Goal: Transaction & Acquisition: Purchase product/service

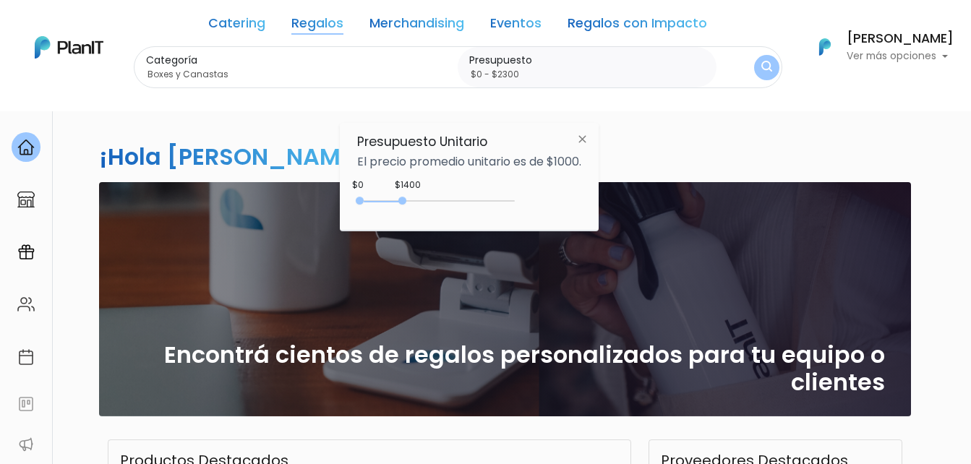
type input "$0 - $2400"
drag, startPoint x: 404, startPoint y: 200, endPoint x: 436, endPoint y: 201, distance: 31.8
click at [436, 201] on div at bounding box center [433, 201] width 8 height 8
click at [765, 67] on img "submit" at bounding box center [766, 68] width 11 height 14
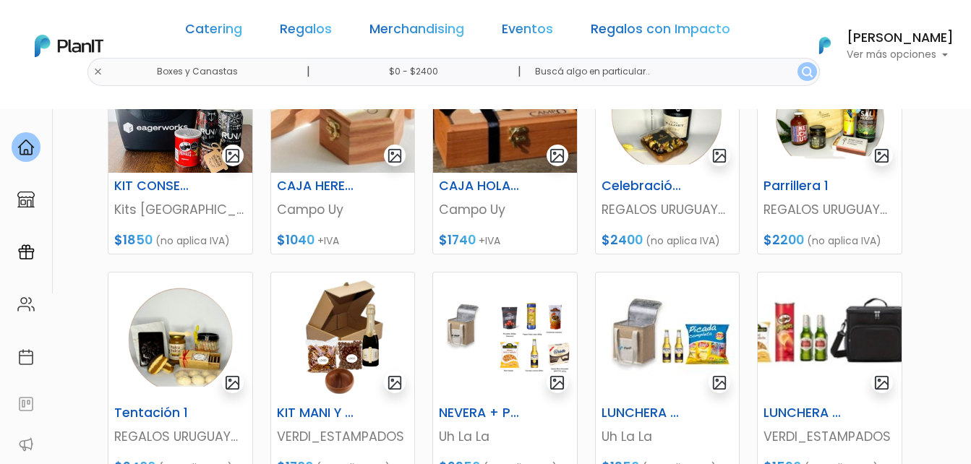
scroll to position [289, 0]
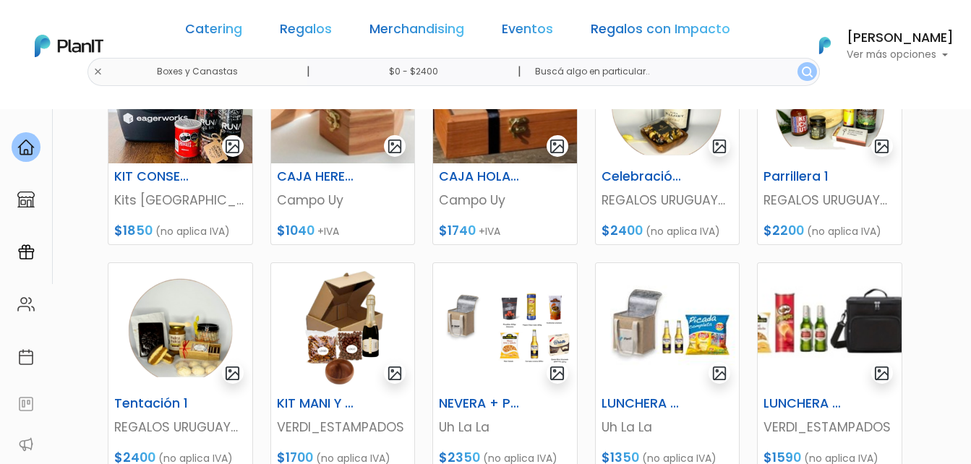
drag, startPoint x: 915, startPoint y: 1344, endPoint x: 922, endPoint y: 1339, distance: 8.2
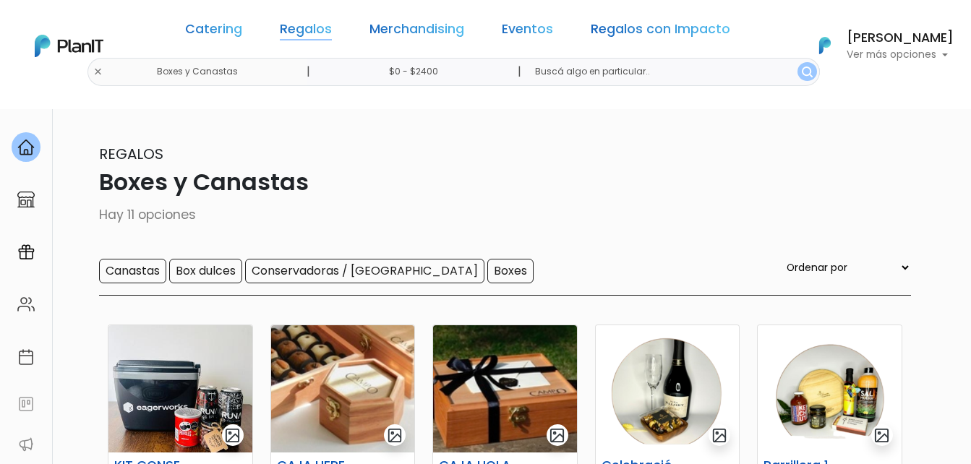
click at [323, 25] on link "Regalos" at bounding box center [306, 31] width 52 height 17
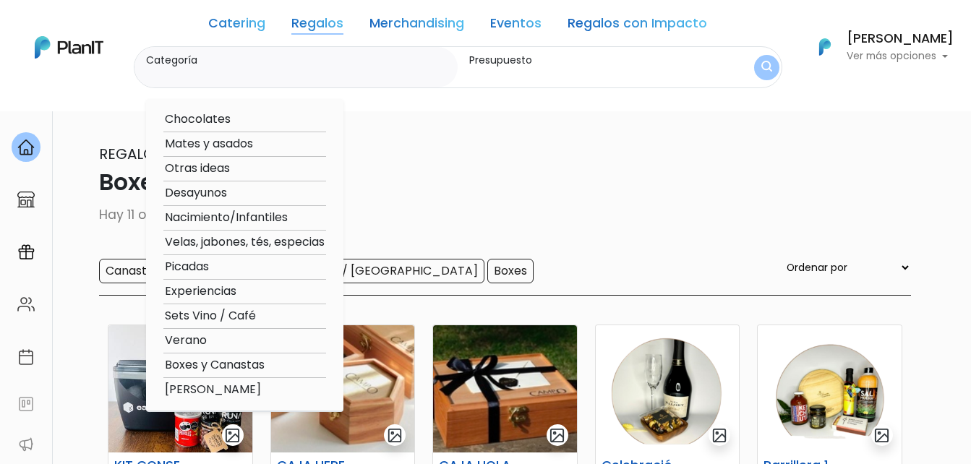
click at [197, 171] on option "Otras ideas" at bounding box center [244, 169] width 163 height 18
type input "Otras ideas"
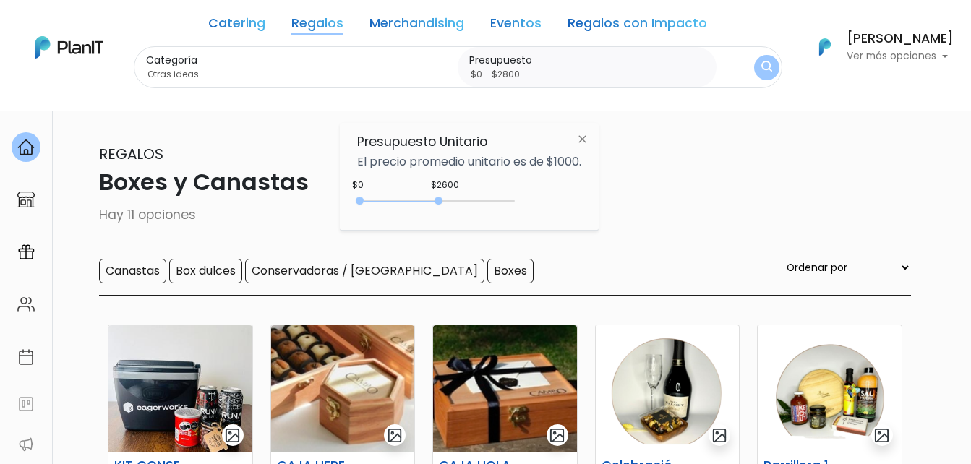
type input "$0 - $2850"
drag, startPoint x: 435, startPoint y: 202, endPoint x: 449, endPoint y: 202, distance: 13.7
click at [443, 202] on div at bounding box center [439, 201] width 8 height 8
click at [769, 74] on button "submit" at bounding box center [766, 67] width 31 height 31
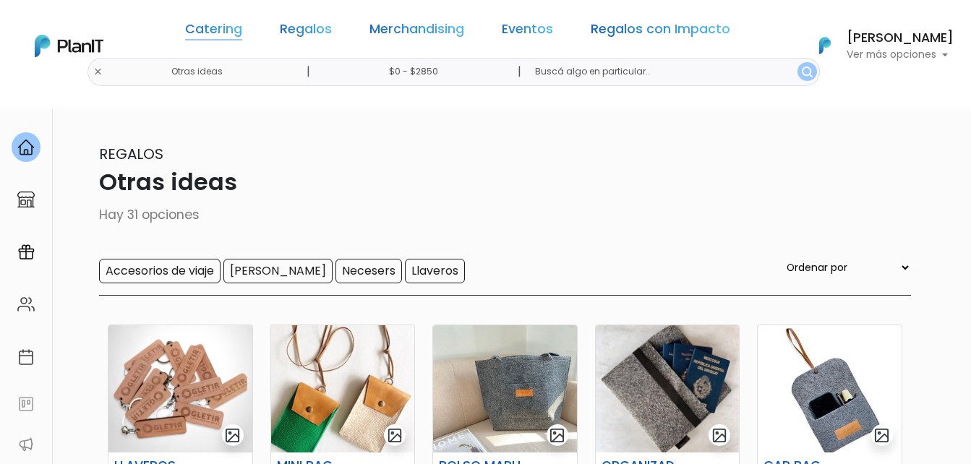
click at [236, 33] on link "Catering" at bounding box center [213, 31] width 57 height 17
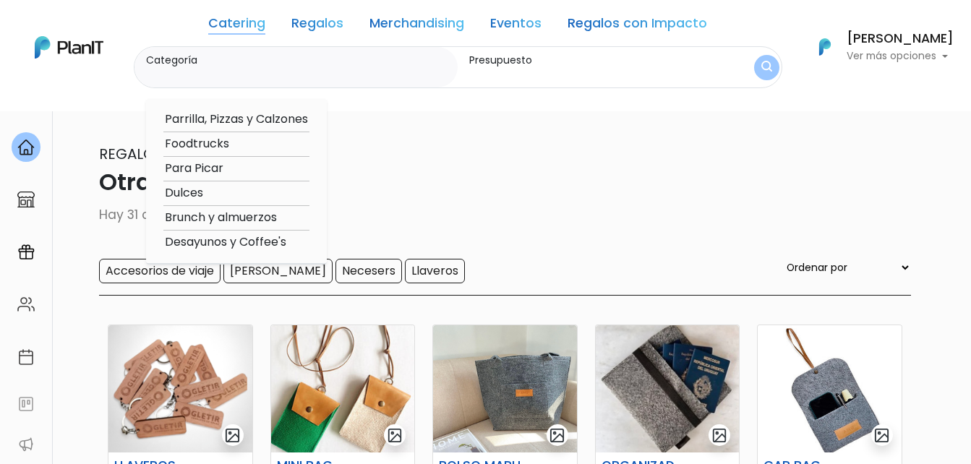
click at [298, 27] on link "Regalos" at bounding box center [317, 25] width 52 height 17
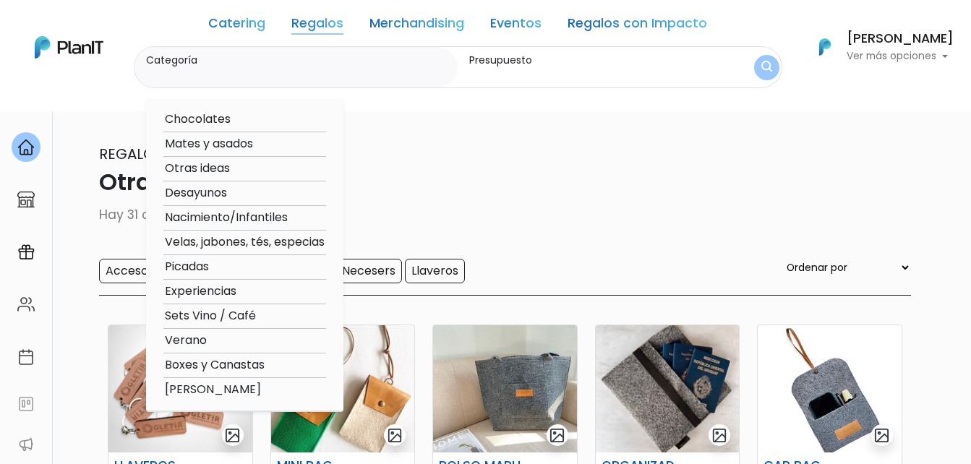
click at [234, 242] on option "Velas, jabones, tés, especias" at bounding box center [244, 243] width 163 height 18
type input "Velas, jabones, tés, especias"
type input "$0 - $2850"
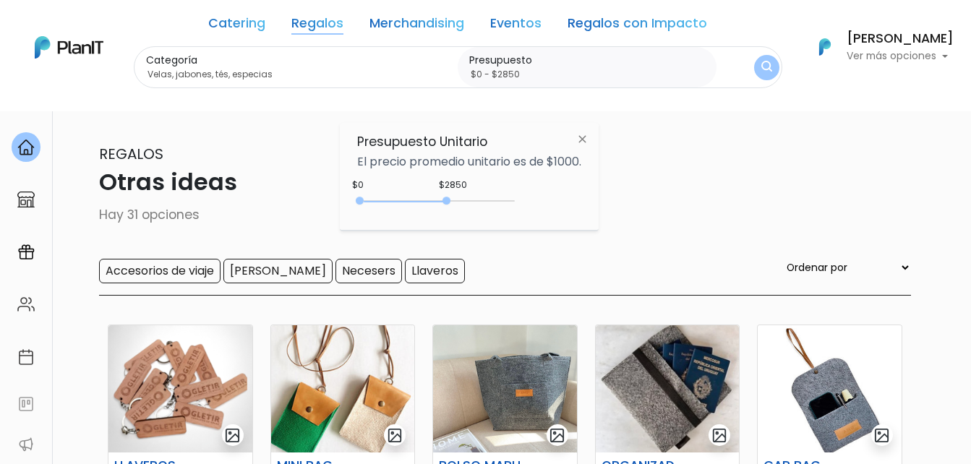
click at [761, 64] on img "submit" at bounding box center [766, 68] width 11 height 14
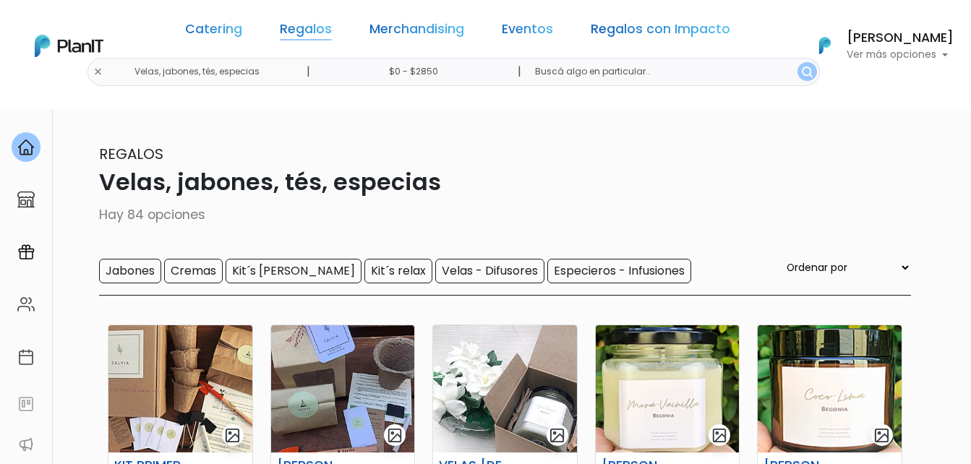
click at [304, 33] on link "Regalos" at bounding box center [306, 31] width 52 height 17
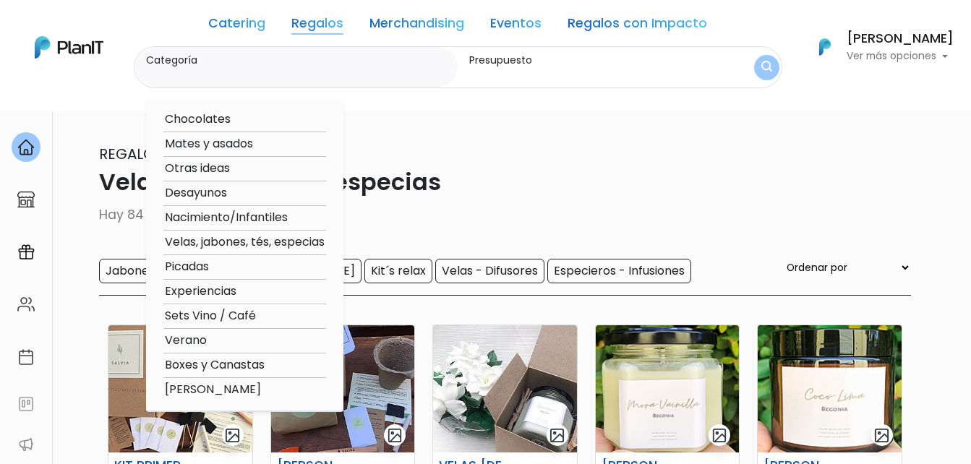
click at [184, 361] on option "Boxes y Canastas" at bounding box center [244, 365] width 163 height 18
type input "Boxes y Canastas"
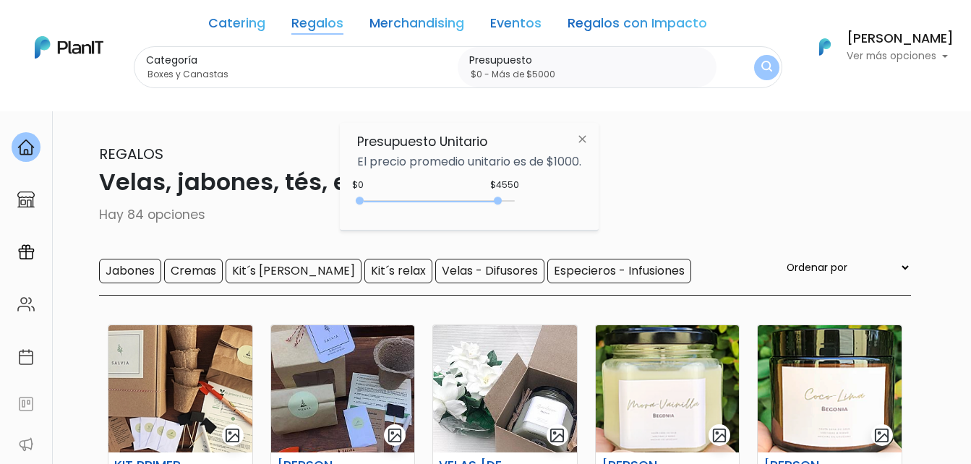
type input "$0 - Más de $5000"
drag, startPoint x: 448, startPoint y: 204, endPoint x: 576, endPoint y: 202, distance: 128.0
click at [576, 202] on div "$4550 $0 0 : 4550 0 4550 0,5000" at bounding box center [469, 203] width 224 height 29
click at [764, 69] on img "submit" at bounding box center [767, 68] width 12 height 14
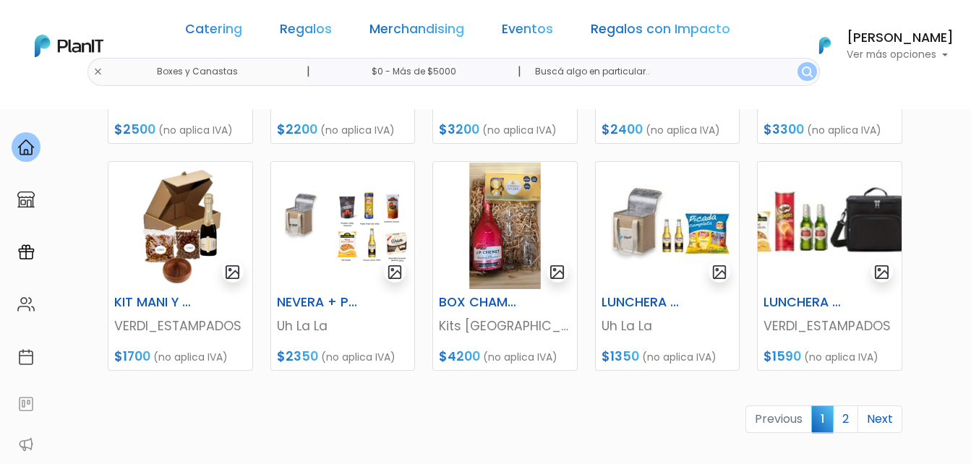
scroll to position [723, 0]
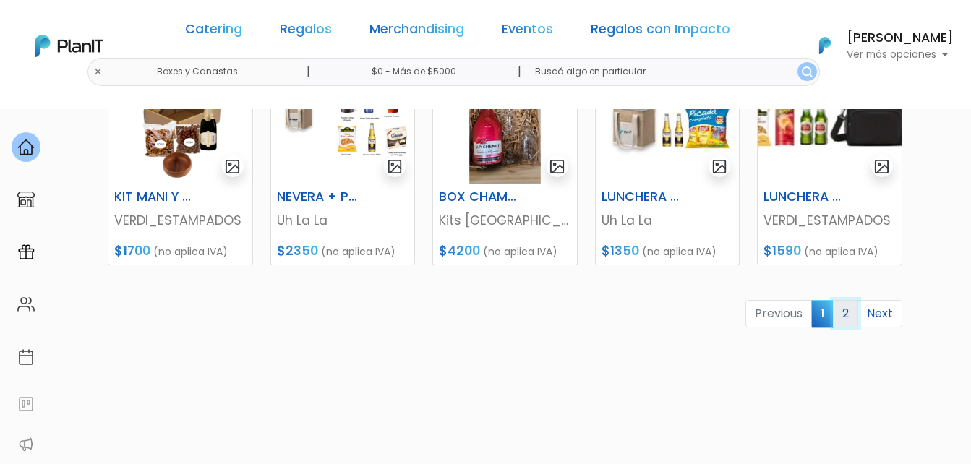
click at [848, 315] on link "2" at bounding box center [845, 313] width 25 height 27
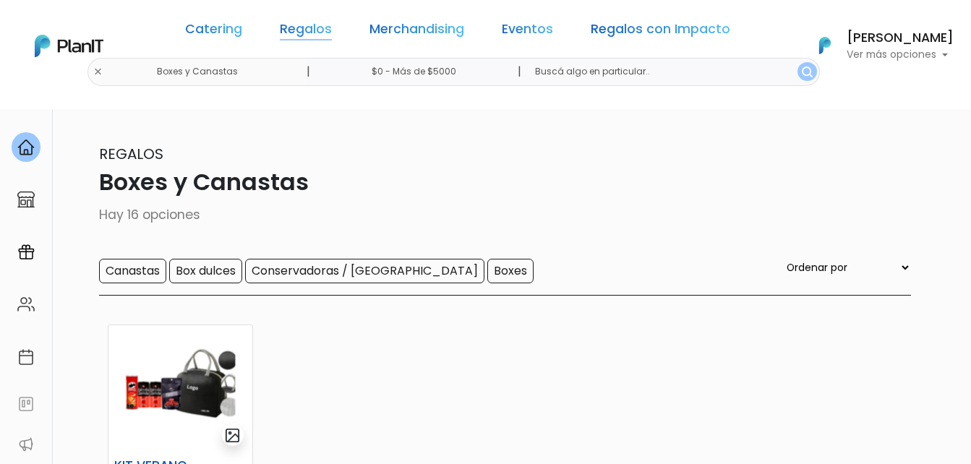
click at [305, 30] on link "Regalos" at bounding box center [306, 31] width 52 height 17
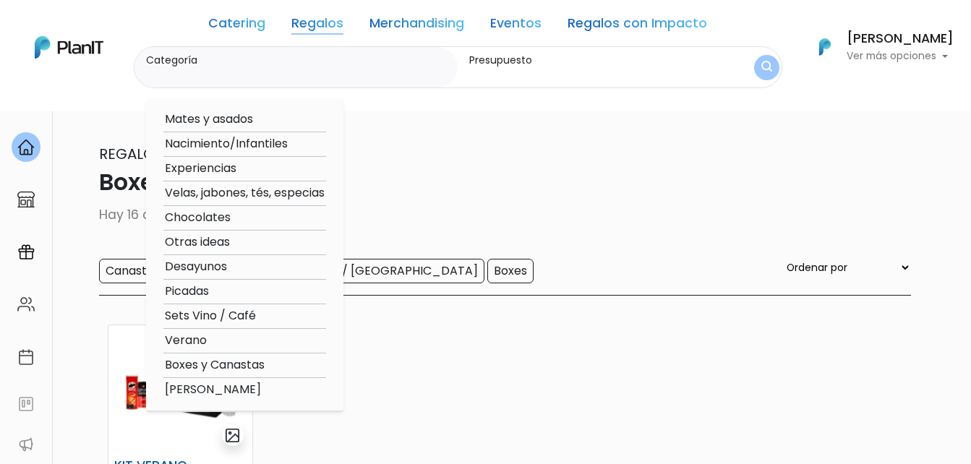
click at [232, 317] on option "Sets Vino / Café" at bounding box center [244, 316] width 163 height 18
type input "Sets Vino / Café"
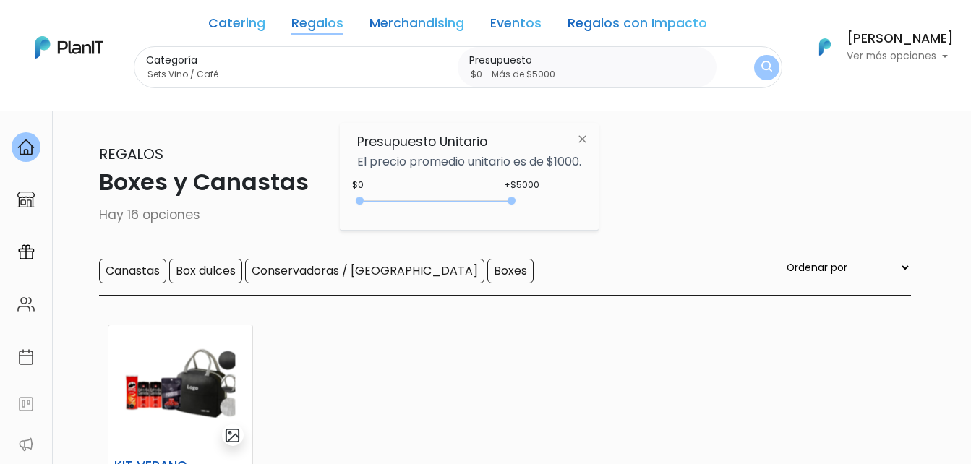
drag, startPoint x: 390, startPoint y: 201, endPoint x: 630, endPoint y: 182, distance: 240.8
click at [623, 192] on body "Catering Regalos Merchandising Eventos Regalos con Impacto Boxes y Canastas | $…" at bounding box center [485, 232] width 971 height 464
type input "$0 - Más de $5000"
click at [771, 65] on button "submit" at bounding box center [766, 67] width 25 height 25
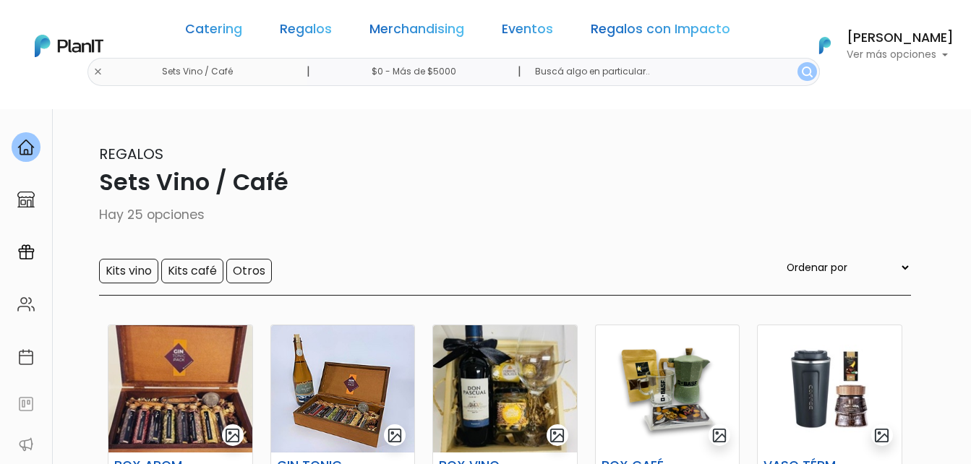
click at [323, 25] on link "Regalos" at bounding box center [306, 31] width 52 height 17
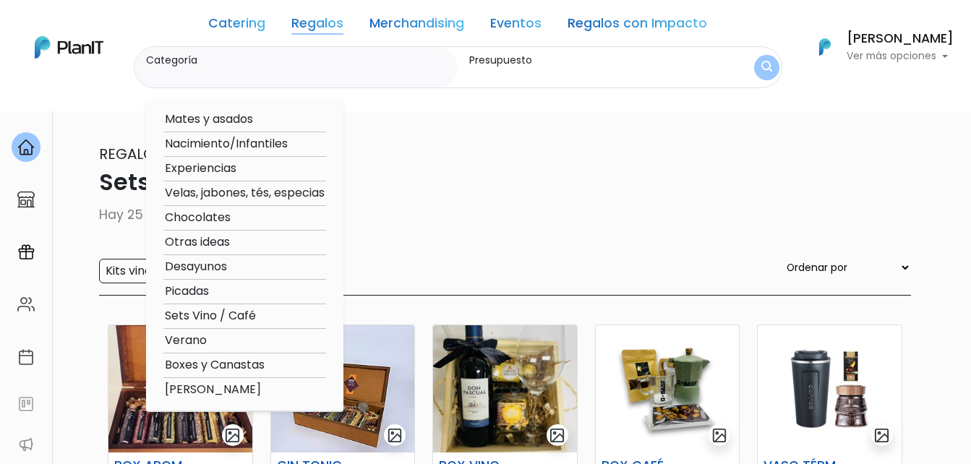
click at [323, 25] on link "Regalos" at bounding box center [317, 25] width 52 height 17
click at [323, 24] on link "Regalos" at bounding box center [317, 25] width 52 height 17
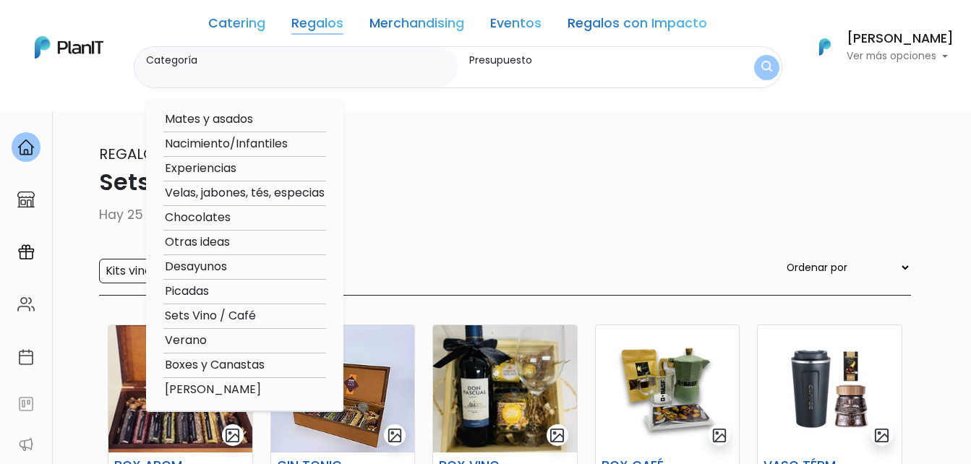
click at [643, 27] on link "Regalos con Impacto" at bounding box center [638, 25] width 140 height 17
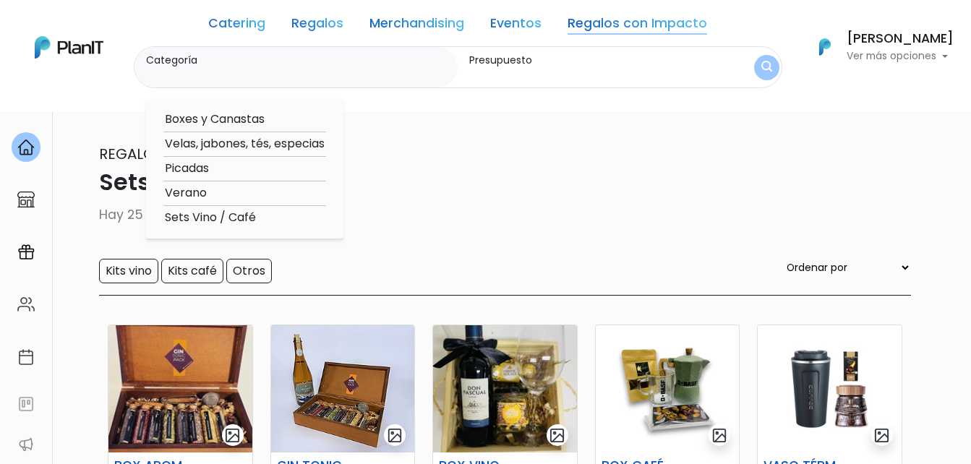
click at [249, 117] on option "Boxes y Canastas" at bounding box center [244, 120] width 163 height 18
type input "Boxes y Canastas"
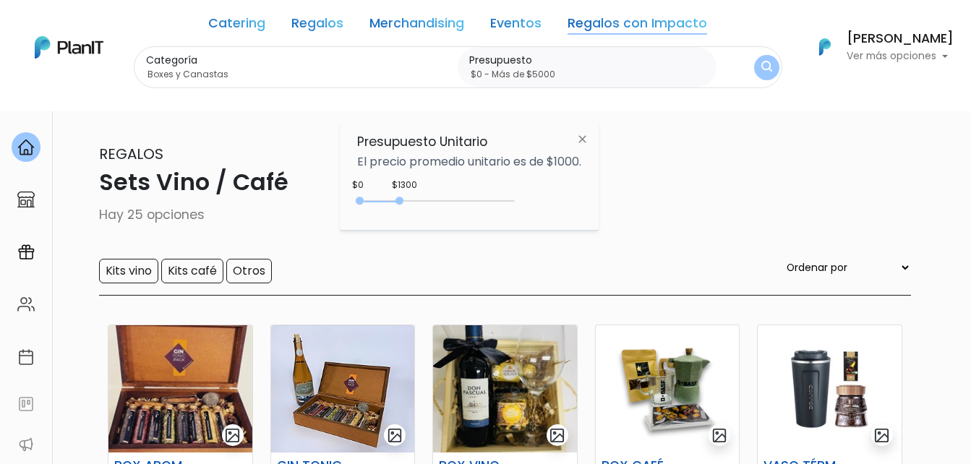
drag, startPoint x: 402, startPoint y: 204, endPoint x: 565, endPoint y: 203, distance: 163.4
click at [563, 205] on div "$1300 $0 0 : 1300 0 1300 0,5000" at bounding box center [469, 203] width 224 height 29
type input "$0 - Más de $5000"
click at [768, 68] on img "submit" at bounding box center [767, 67] width 12 height 15
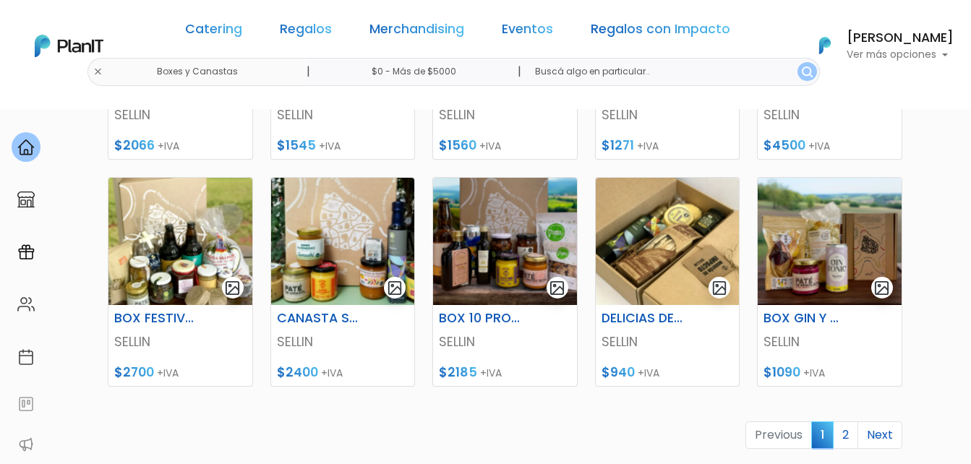
scroll to position [651, 0]
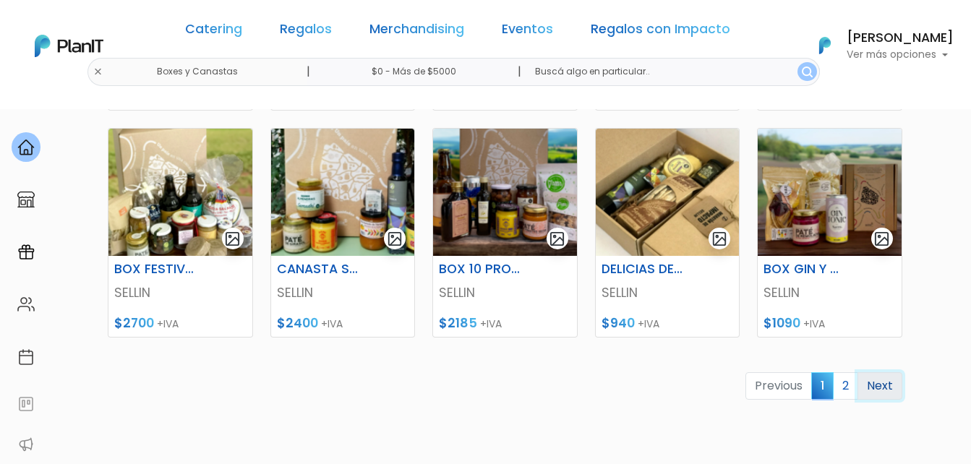
click at [873, 388] on link "Next" at bounding box center [880, 385] width 45 height 27
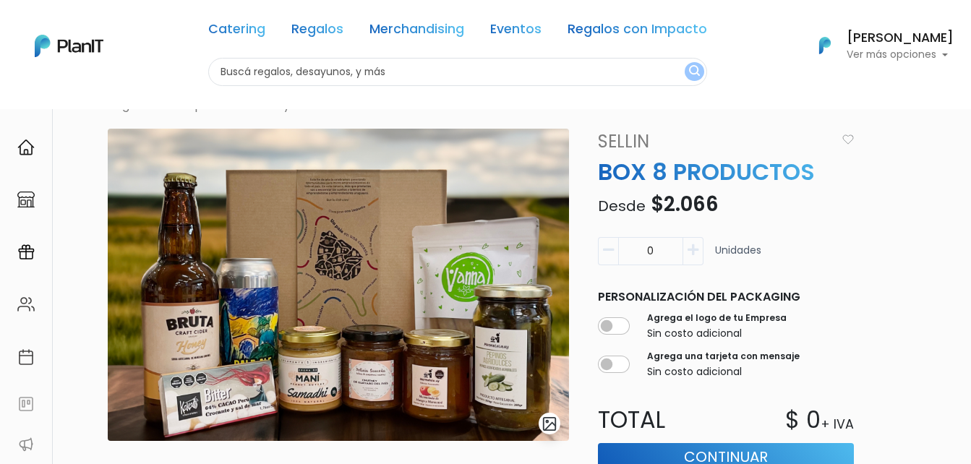
scroll to position [72, 0]
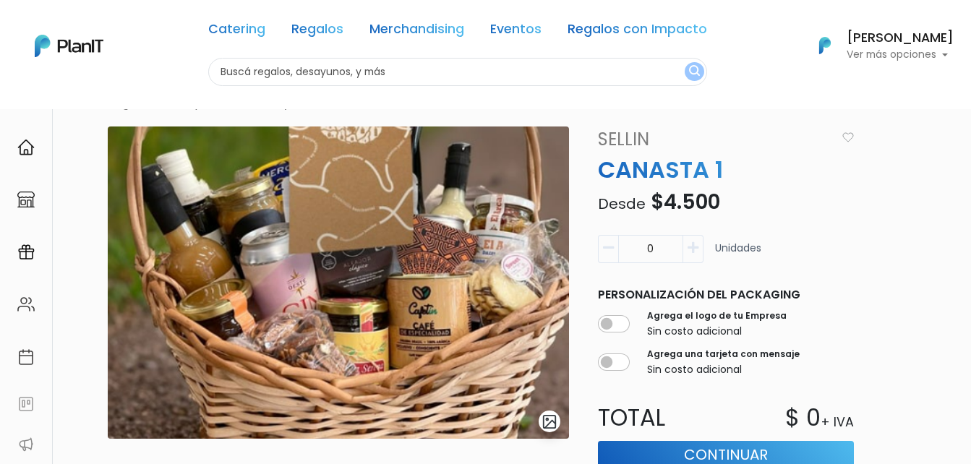
scroll to position [72, 0]
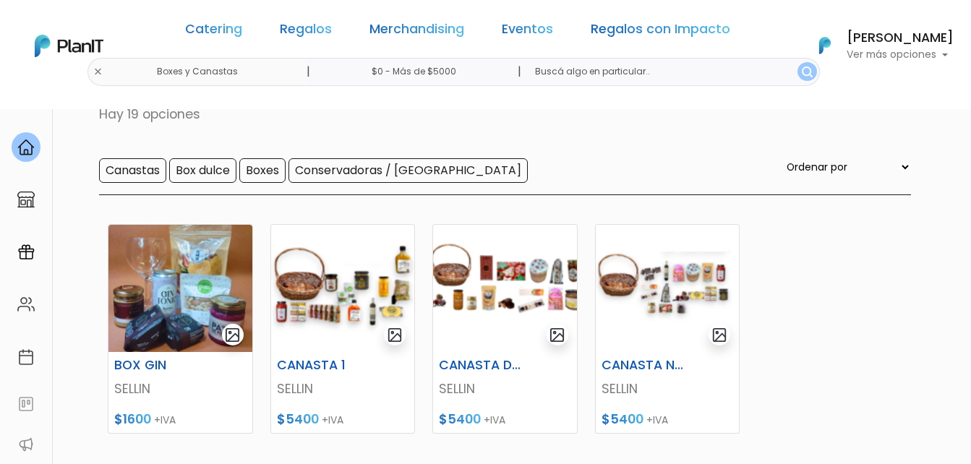
scroll to position [217, 0]
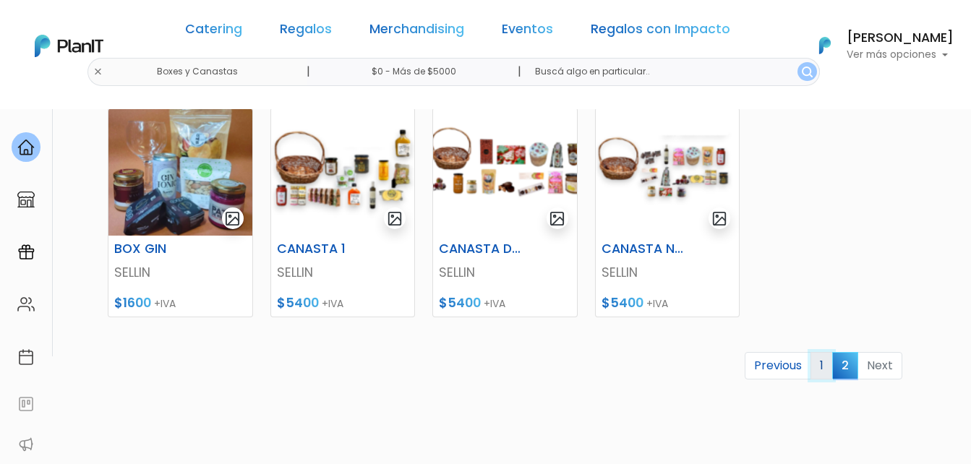
click at [821, 368] on link "1" at bounding box center [822, 365] width 22 height 27
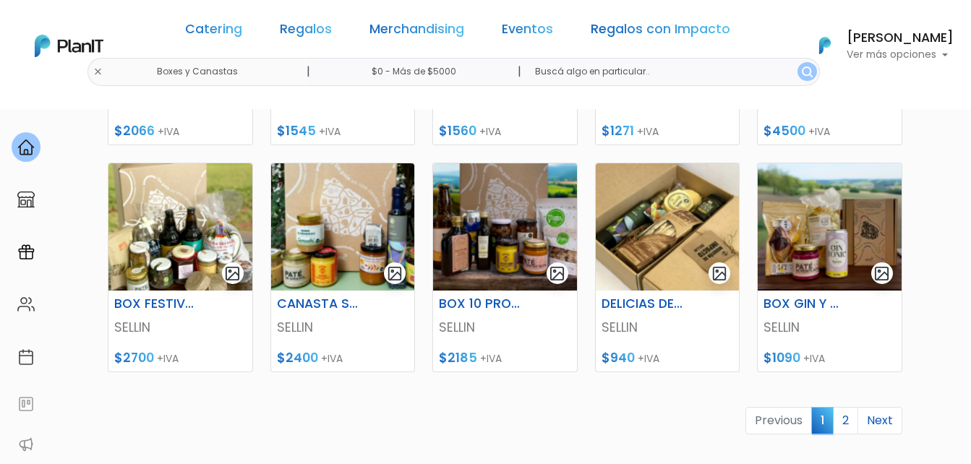
scroll to position [651, 0]
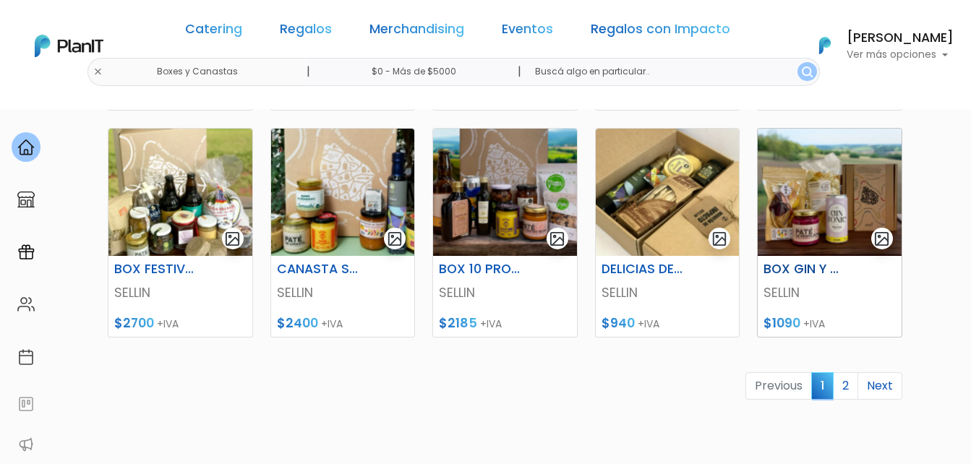
click at [832, 202] on img at bounding box center [830, 192] width 144 height 127
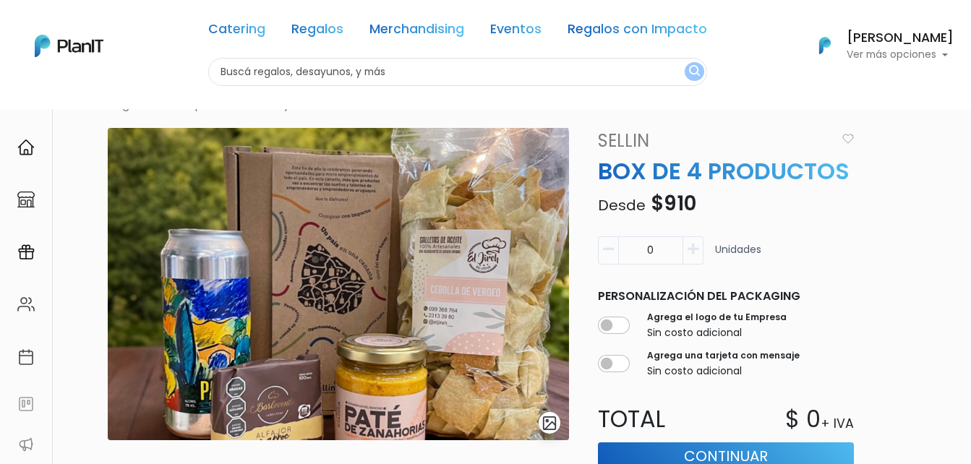
scroll to position [72, 0]
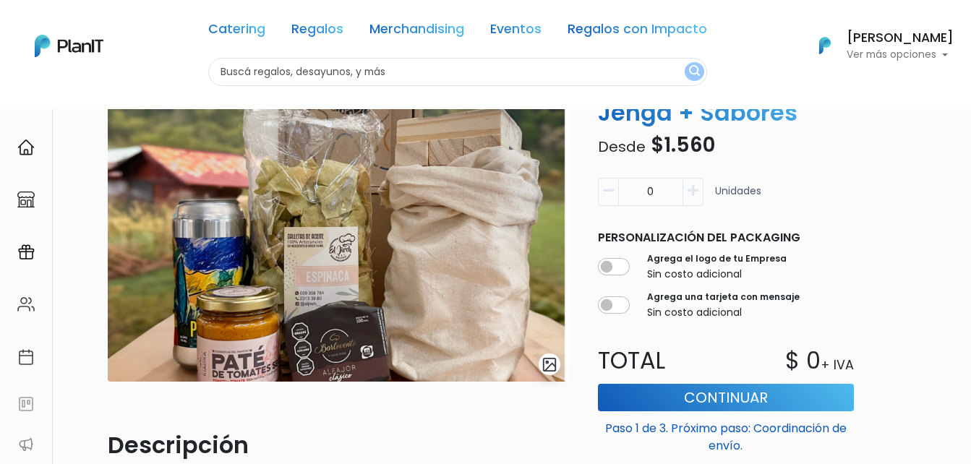
scroll to position [72, 0]
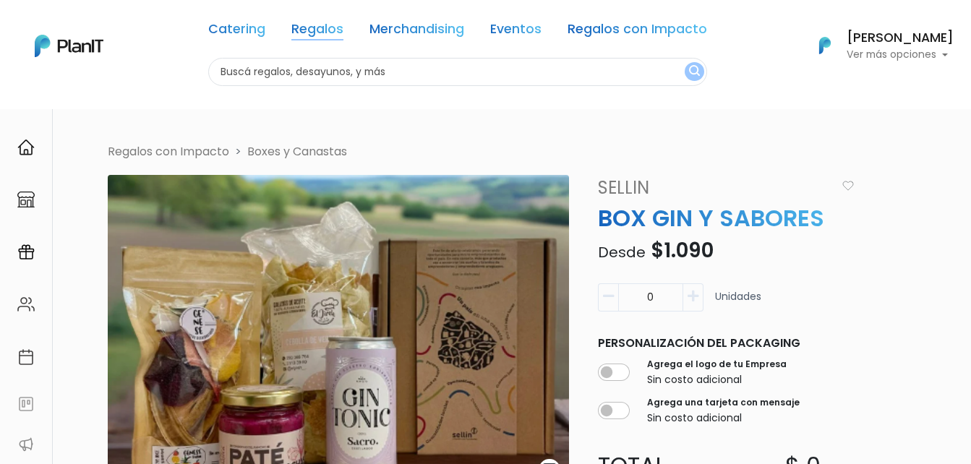
click at [315, 30] on link "Regalos" at bounding box center [317, 31] width 52 height 17
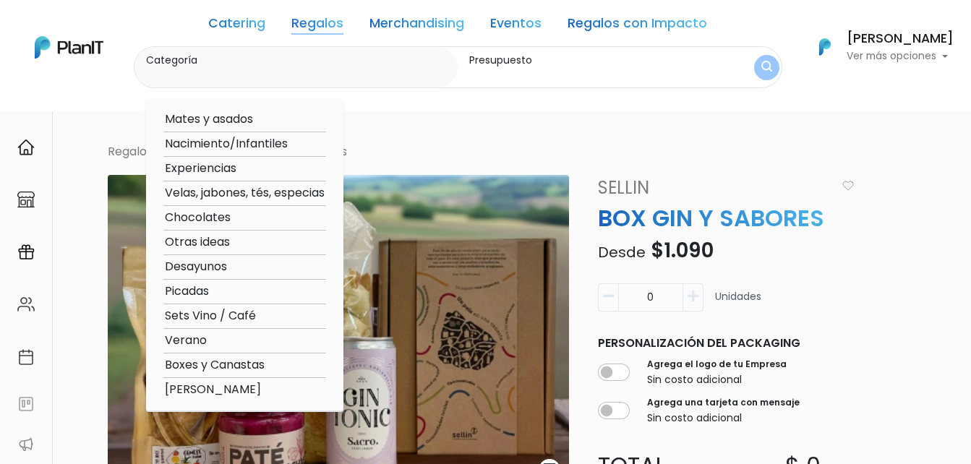
click at [630, 23] on link "Regalos con Impacto" at bounding box center [638, 25] width 140 height 17
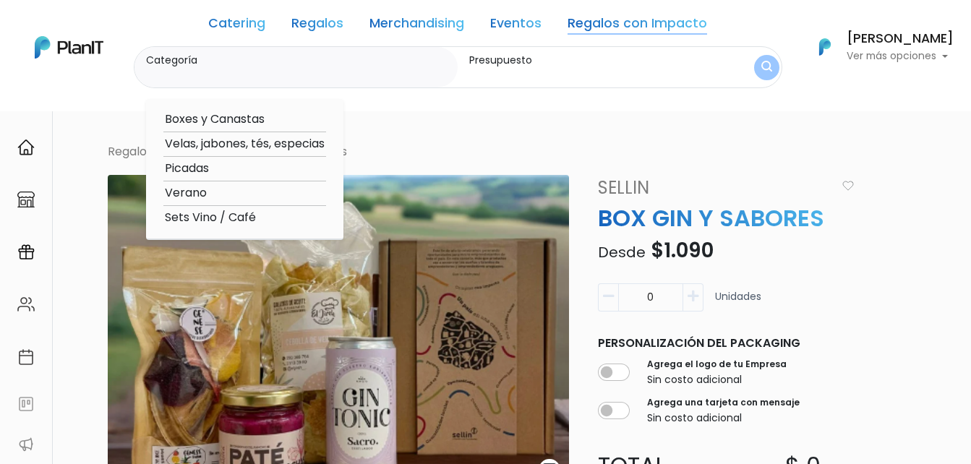
click at [630, 23] on link "Regalos con Impacto" at bounding box center [638, 25] width 140 height 17
click at [198, 218] on option "Sets Vino / Café" at bounding box center [244, 218] width 163 height 18
type input "Sets Vino / Café"
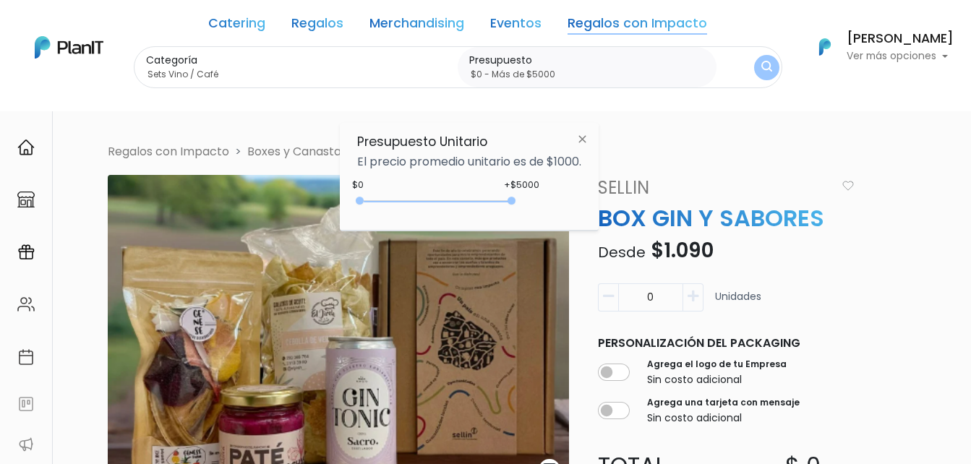
type input "$0 - Más de $5000"
drag, startPoint x: 392, startPoint y: 202, endPoint x: 553, endPoint y: 195, distance: 161.4
click at [553, 195] on div "+$5000 $0 0 : 5000 0 5000 0,5000" at bounding box center [469, 203] width 224 height 29
click at [767, 62] on img "submit" at bounding box center [767, 67] width 12 height 14
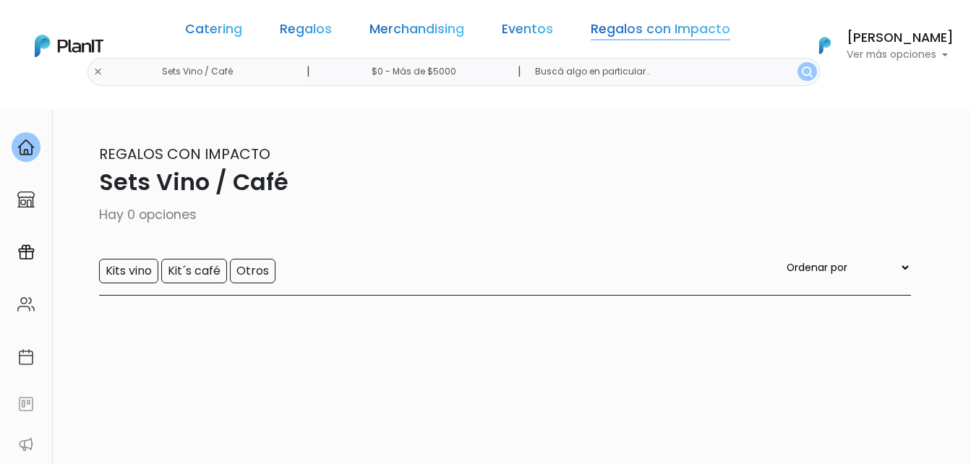
click at [645, 29] on link "Regalos con Impacto" at bounding box center [661, 31] width 140 height 17
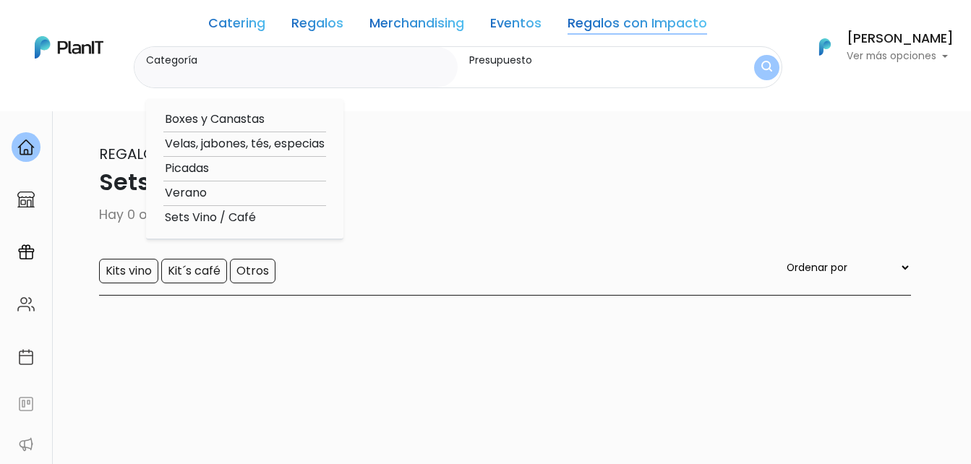
click at [203, 169] on option "Picadas" at bounding box center [244, 169] width 163 height 18
type input "Picadas"
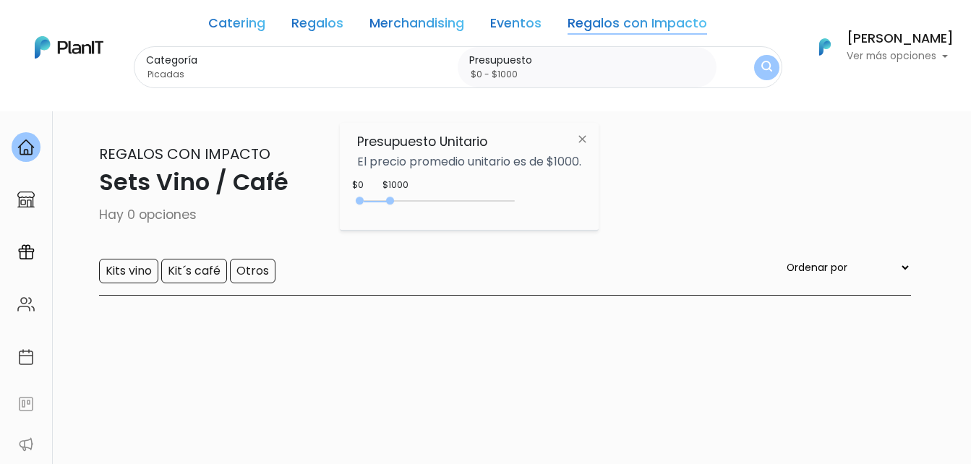
drag, startPoint x: 391, startPoint y: 196, endPoint x: 477, endPoint y: 202, distance: 85.6
click at [477, 202] on div "0 : 1000 0 1000 0,1000" at bounding box center [439, 203] width 152 height 17
drag, startPoint x: 388, startPoint y: 200, endPoint x: 576, endPoint y: 191, distance: 188.2
click at [571, 199] on div "$4550 $0 0 : 4550 0 4550 0,5000" at bounding box center [469, 203] width 224 height 29
type input "$0 - Más de $5000"
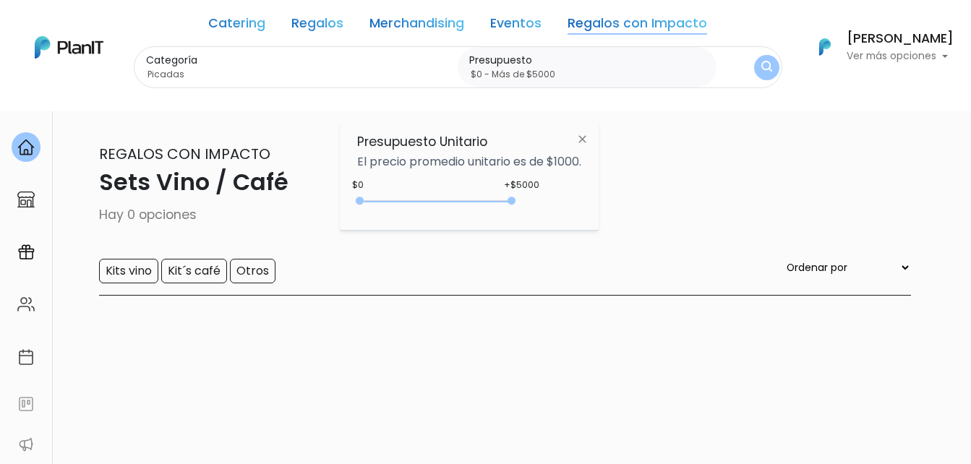
click at [766, 74] on img "submit" at bounding box center [766, 68] width 11 height 14
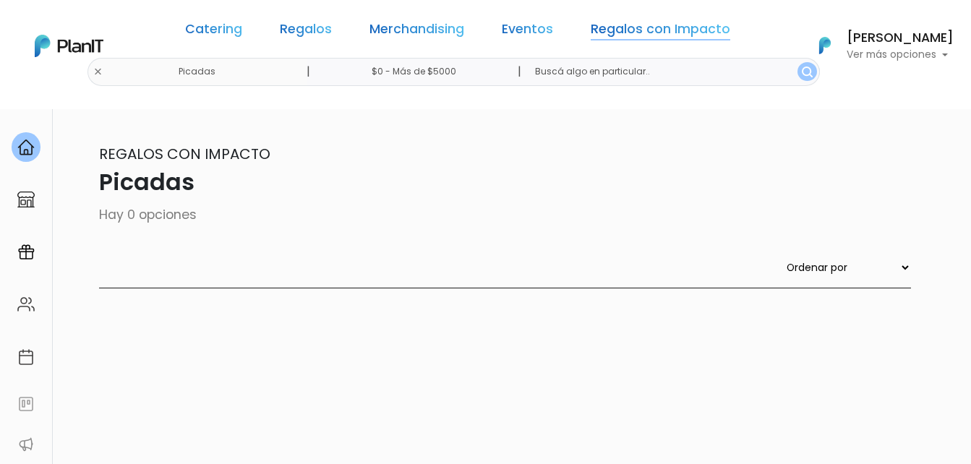
click at [659, 30] on link "Regalos con Impacto" at bounding box center [661, 31] width 140 height 17
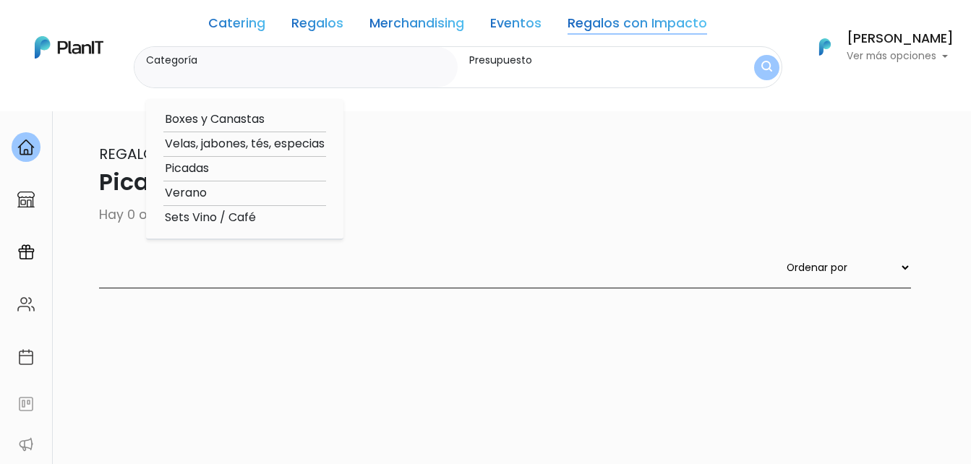
click at [312, 25] on link "Regalos" at bounding box center [317, 25] width 52 height 17
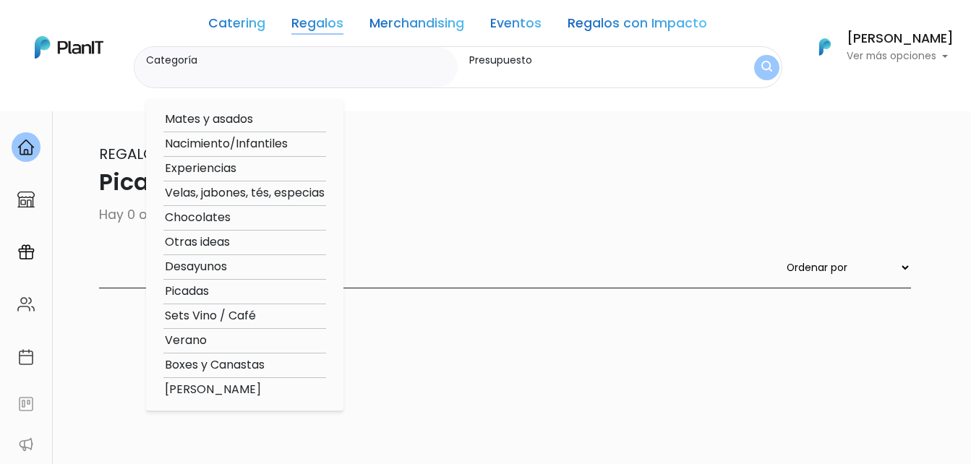
click at [205, 291] on option "Picadas" at bounding box center [244, 292] width 163 height 18
type input "Picadas"
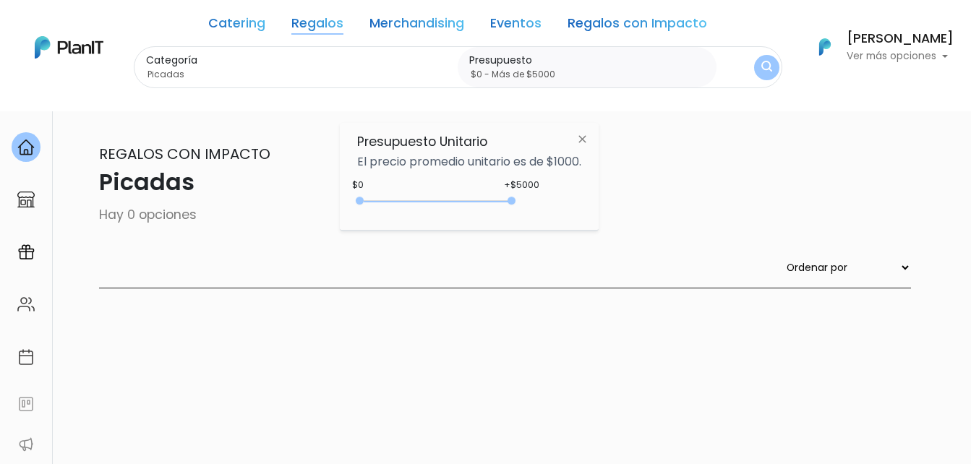
drag, startPoint x: 390, startPoint y: 202, endPoint x: 556, endPoint y: 197, distance: 166.4
click at [552, 200] on div "+$5000 $0 0 : 5000 0 5000 0,5000" at bounding box center [469, 203] width 224 height 29
type input "$0 - Más de $5000"
click at [757, 77] on button "submit" at bounding box center [766, 67] width 25 height 25
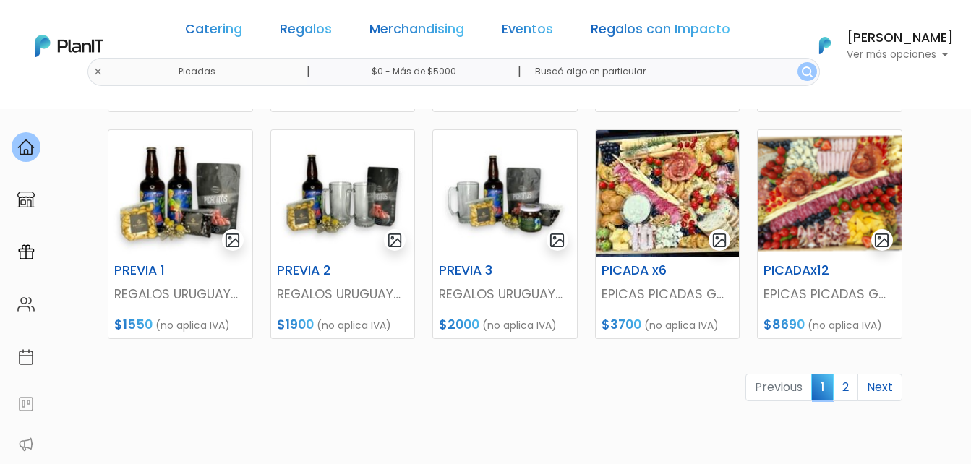
scroll to position [651, 0]
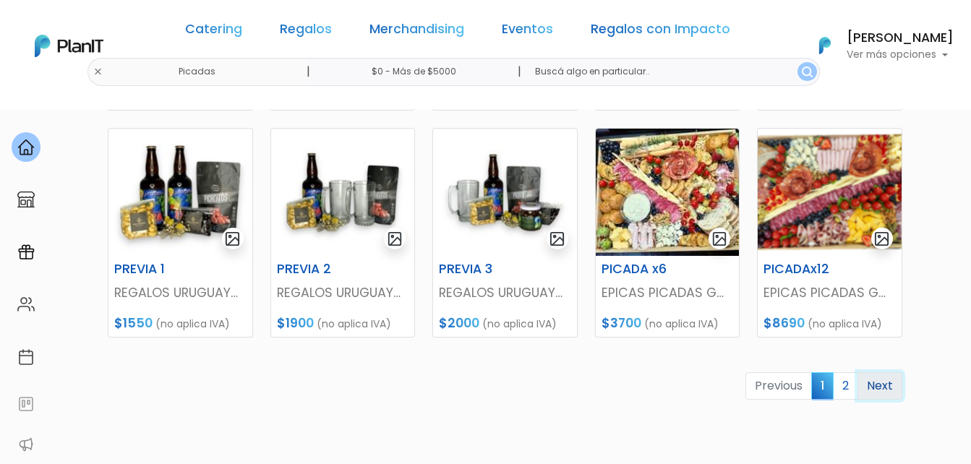
click at [879, 383] on link "Next" at bounding box center [880, 385] width 45 height 27
